Goal: Information Seeking & Learning: Learn about a topic

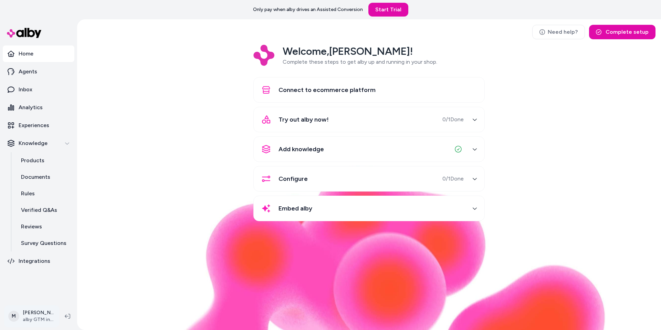
click at [34, 320] on html "Only pay when alby drives an Assisted Conversion Start Trial Home Agents Inbox …" at bounding box center [330, 165] width 661 height 330
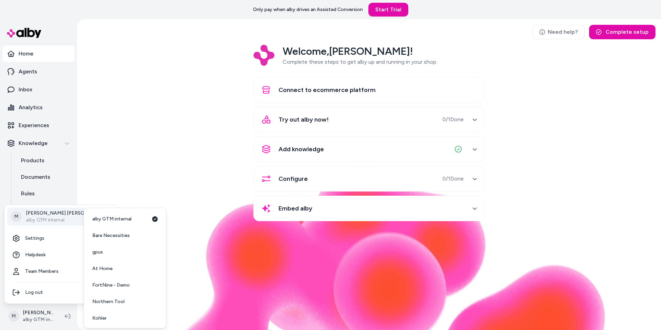
click at [60, 216] on p "alby GTM internal" at bounding box center [66, 219] width 81 height 7
click at [116, 300] on span "Northern Tool" at bounding box center [108, 301] width 32 height 7
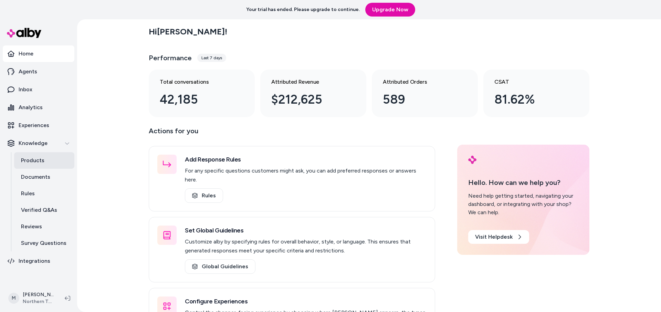
click at [36, 164] on p "Products" at bounding box center [32, 160] width 23 height 8
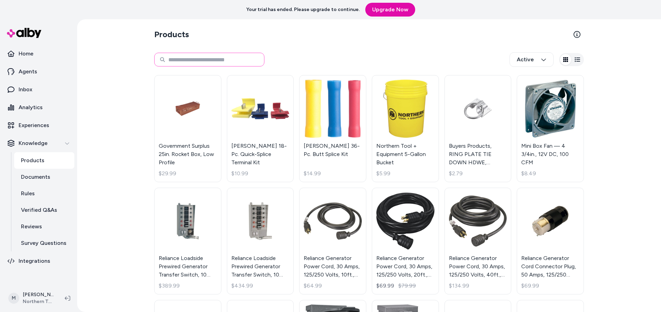
click at [206, 60] on input at bounding box center [209, 60] width 110 height 14
type input "*****"
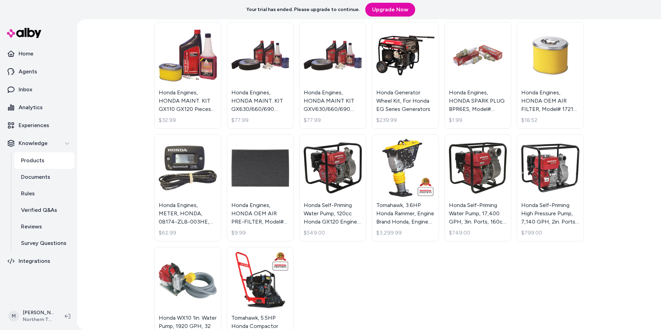
scroll to position [207, 0]
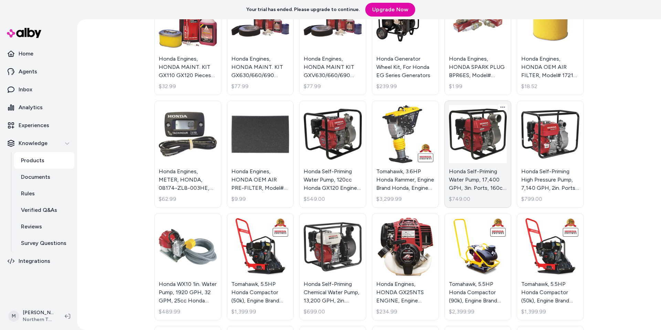
click at [475, 139] on link "Honda Self-Priming Water Pump, 17,400 GPH, 3in. Ports, 160cc Honda GX160 Engine…" at bounding box center [477, 153] width 67 height 107
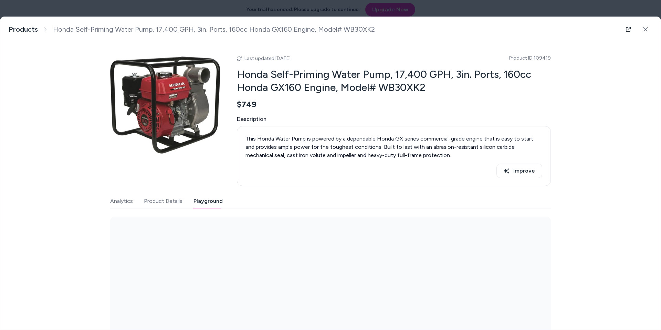
click at [216, 201] on button "Playground" at bounding box center [207, 201] width 29 height 14
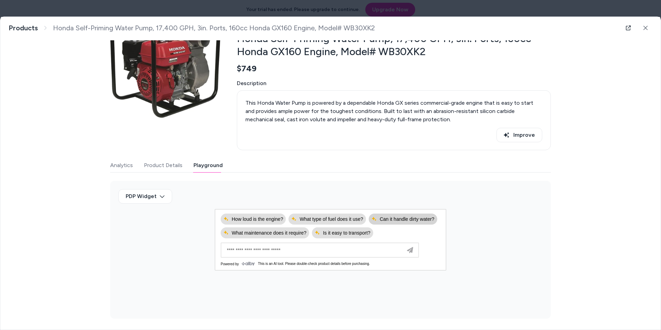
click at [402, 221] on span "Can it handle dirty water?" at bounding box center [402, 219] width 63 height 6
type input "**********"
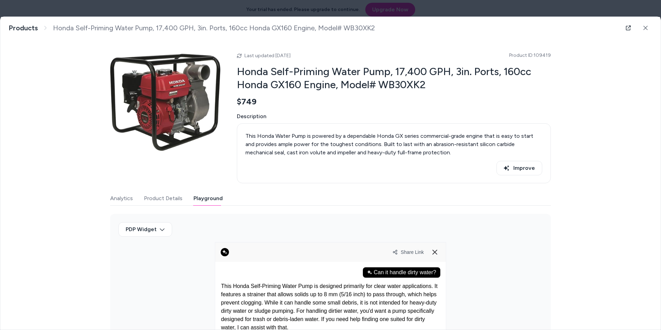
scroll to position [59, 0]
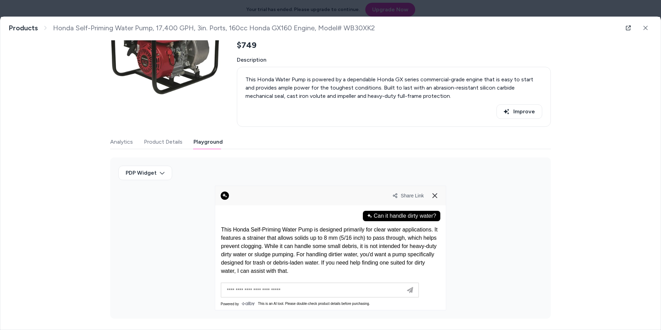
click at [312, 269] on p "This Honda Self-Priming Water Pump is designed primarily for clear water applic…" at bounding box center [330, 250] width 219 height 50
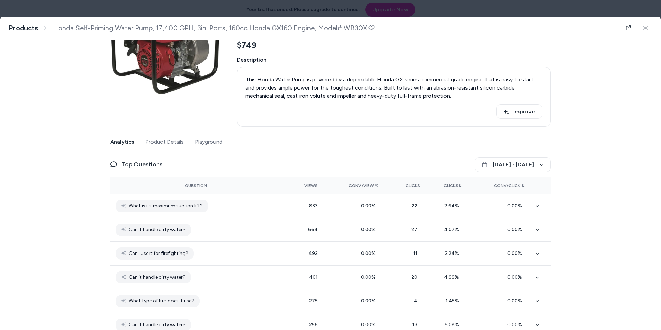
click at [119, 146] on button "Analytics" at bounding box center [122, 142] width 24 height 14
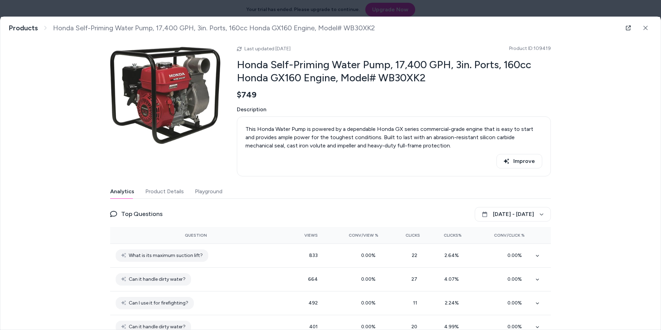
scroll to position [0, 0]
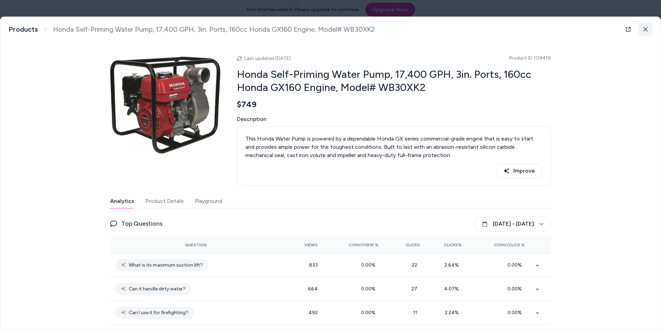
click at [646, 28] on icon at bounding box center [645, 29] width 5 height 5
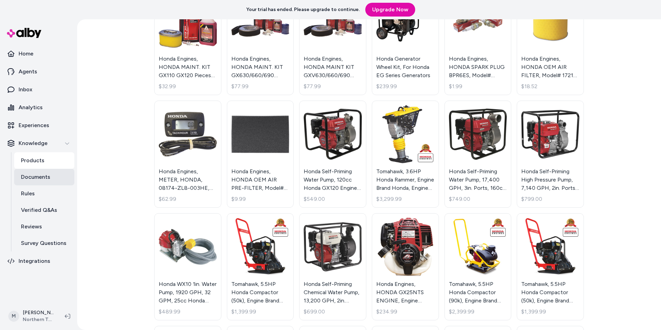
click at [35, 178] on p "Documents" at bounding box center [35, 177] width 29 height 8
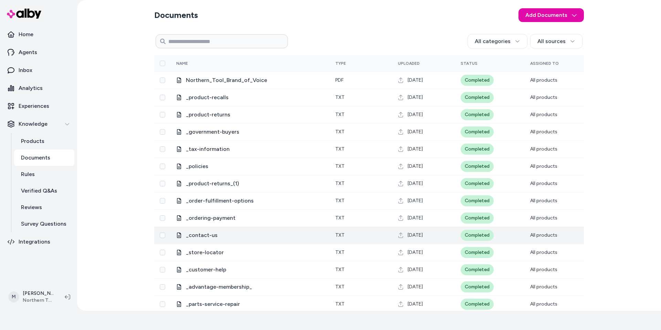
scroll to position [25, 0]
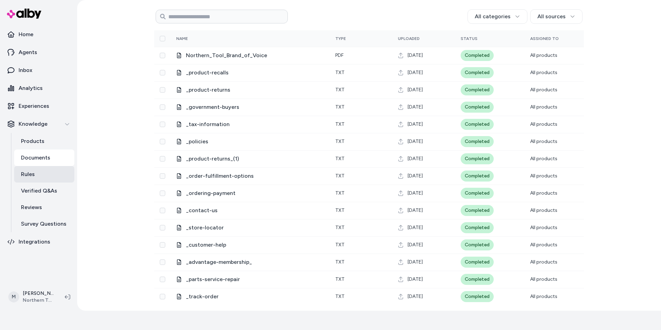
click at [29, 176] on p "Rules" at bounding box center [28, 174] width 14 height 8
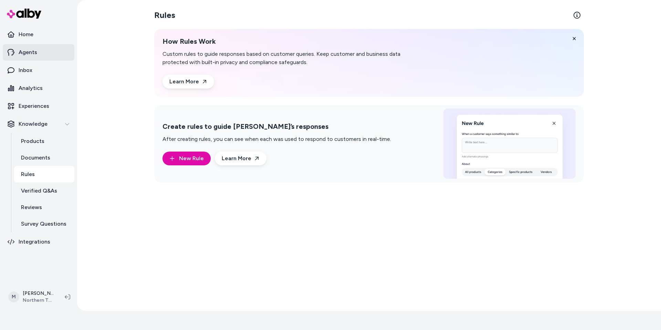
click at [34, 53] on p "Agents" at bounding box center [28, 52] width 19 height 8
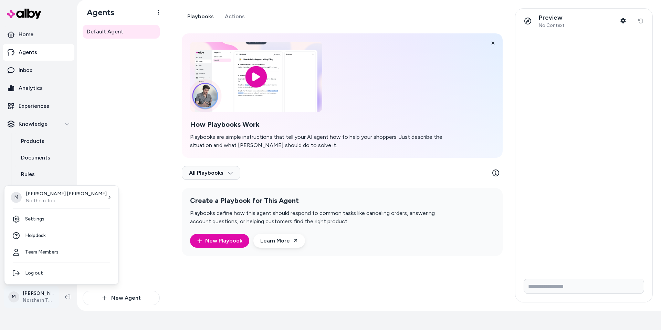
click at [37, 296] on html "Your trial has ended. Please upgrade to continue. Upgrade Now Home Agents Inbox…" at bounding box center [330, 146] width 661 height 330
click at [42, 218] on link "Settings" at bounding box center [61, 219] width 108 height 17
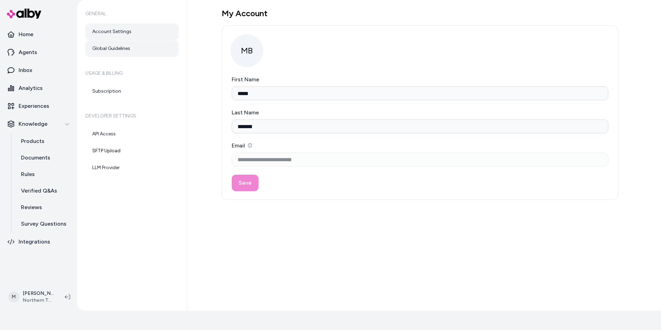
click at [122, 48] on link "Global Guidelines" at bounding box center [131, 48] width 93 height 17
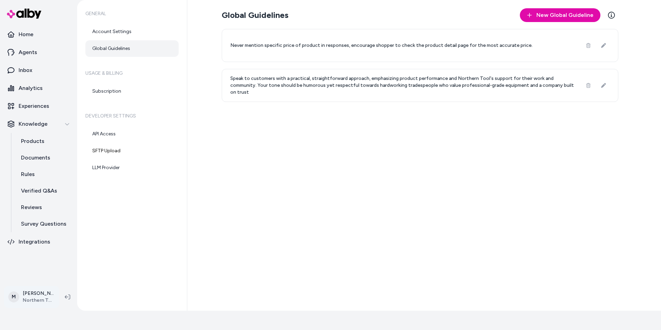
click at [40, 297] on html "Your trial has ended. Please upgrade to continue. Upgrade Now Home Agents Inbox…" at bounding box center [330, 146] width 661 height 330
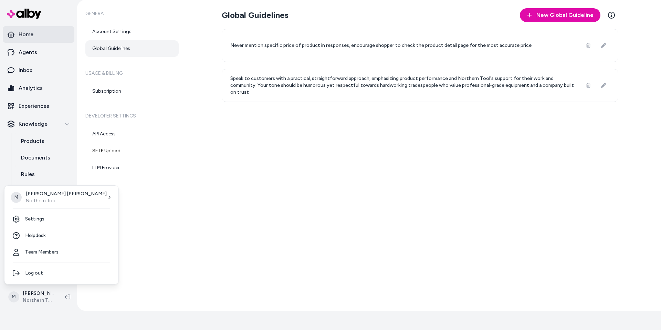
click at [26, 38] on html "Your trial has ended. Please upgrade to continue. Upgrade Now Home Agents Inbox…" at bounding box center [330, 146] width 661 height 330
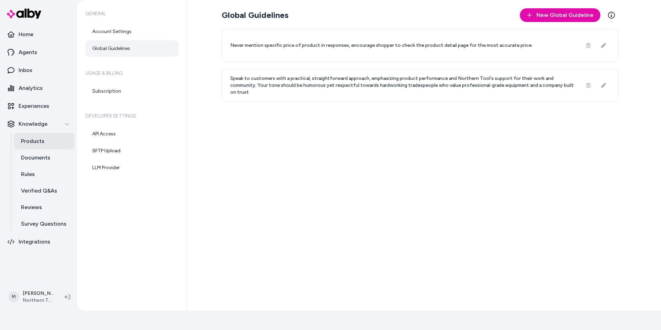
click at [28, 143] on p "Products" at bounding box center [32, 141] width 23 height 8
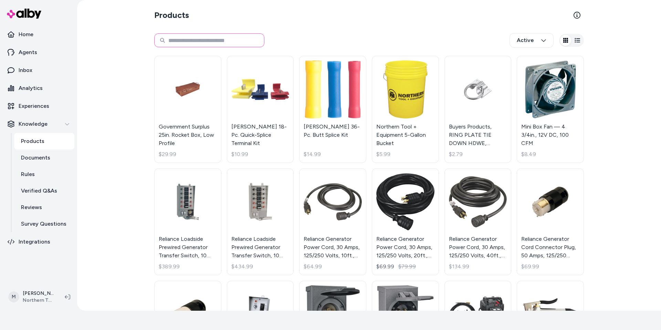
click at [192, 35] on input at bounding box center [209, 40] width 110 height 14
type input "*****"
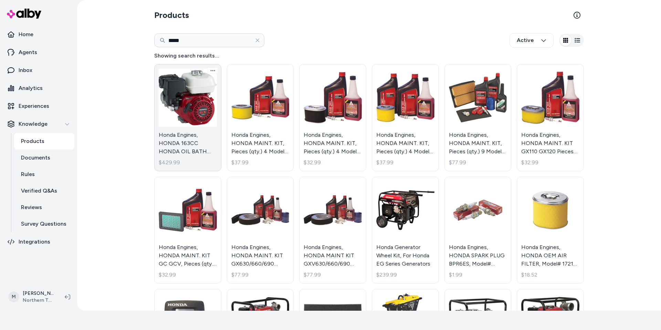
click at [185, 118] on link "Honda Engines, HONDA 163CC HONDA OIL BATH A/C, Engine Displacement 163 cc, Engi…" at bounding box center [187, 117] width 67 height 107
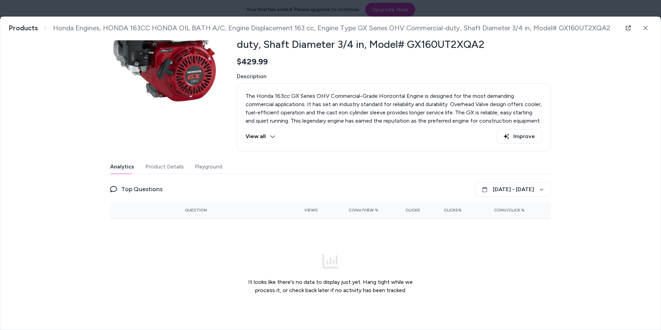
scroll to position [66, 0]
